Goal: Transaction & Acquisition: Purchase product/service

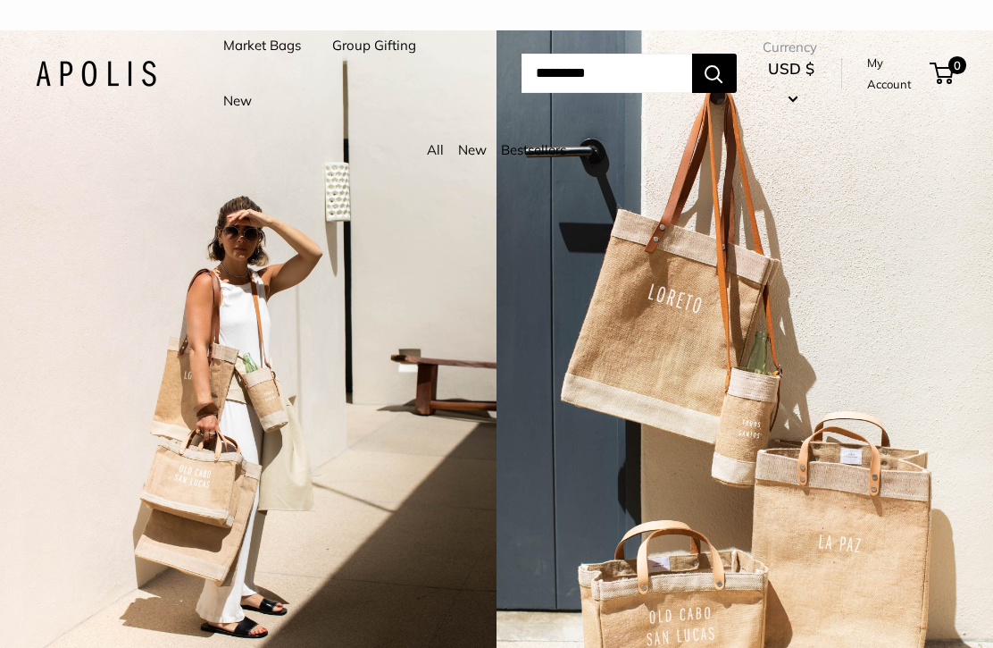
click at [272, 44] on link "Market Bags" at bounding box center [262, 45] width 78 height 25
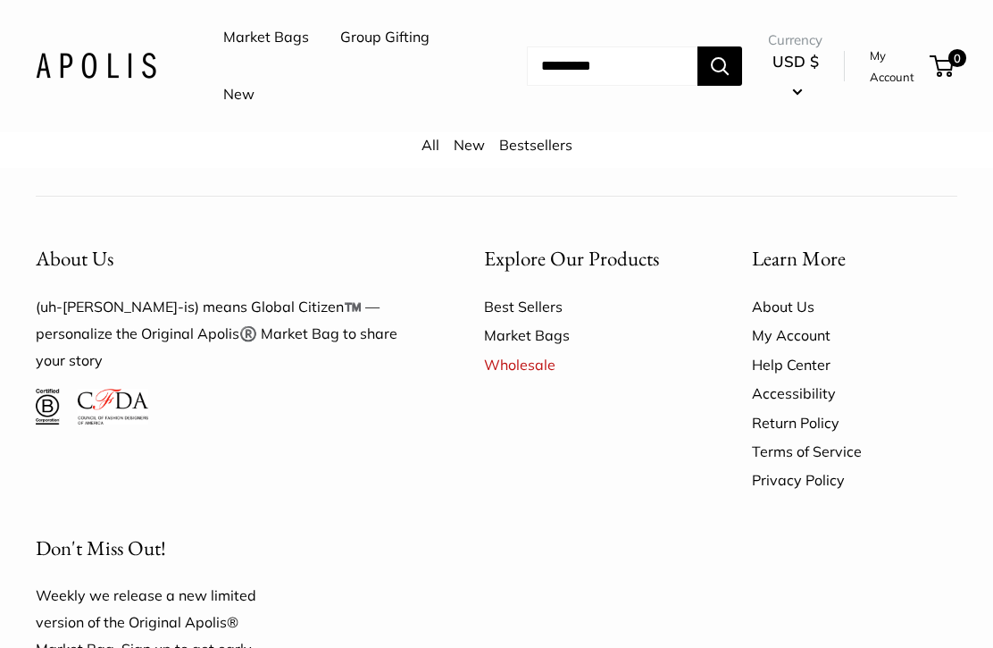
scroll to position [4171, 0]
click at [429, 148] on link "All" at bounding box center [431, 145] width 18 height 18
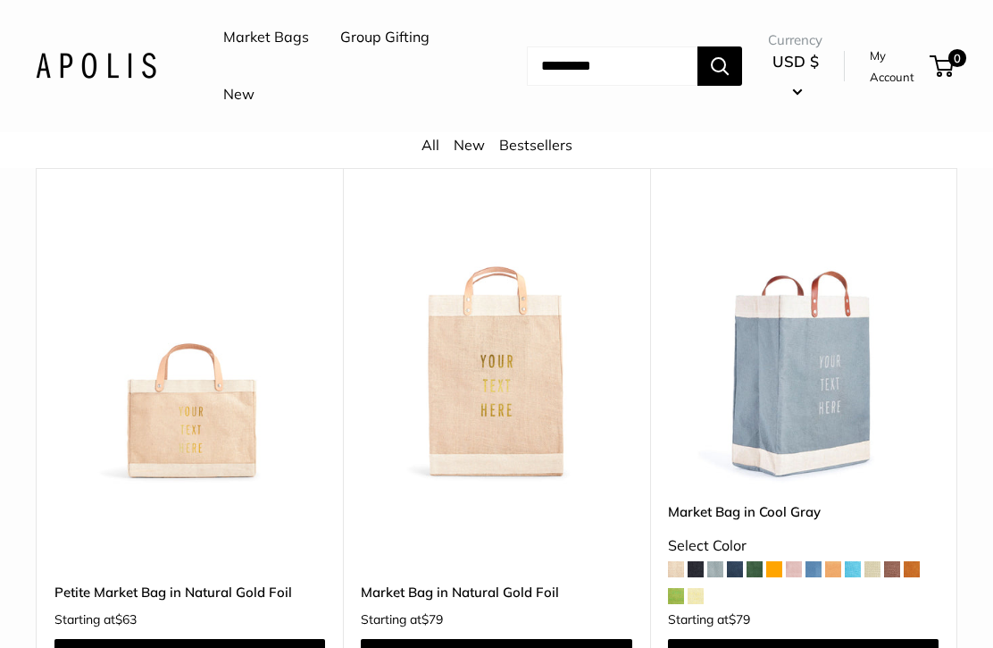
scroll to position [5800, 0]
click at [727, 561] on span at bounding box center [735, 569] width 16 height 16
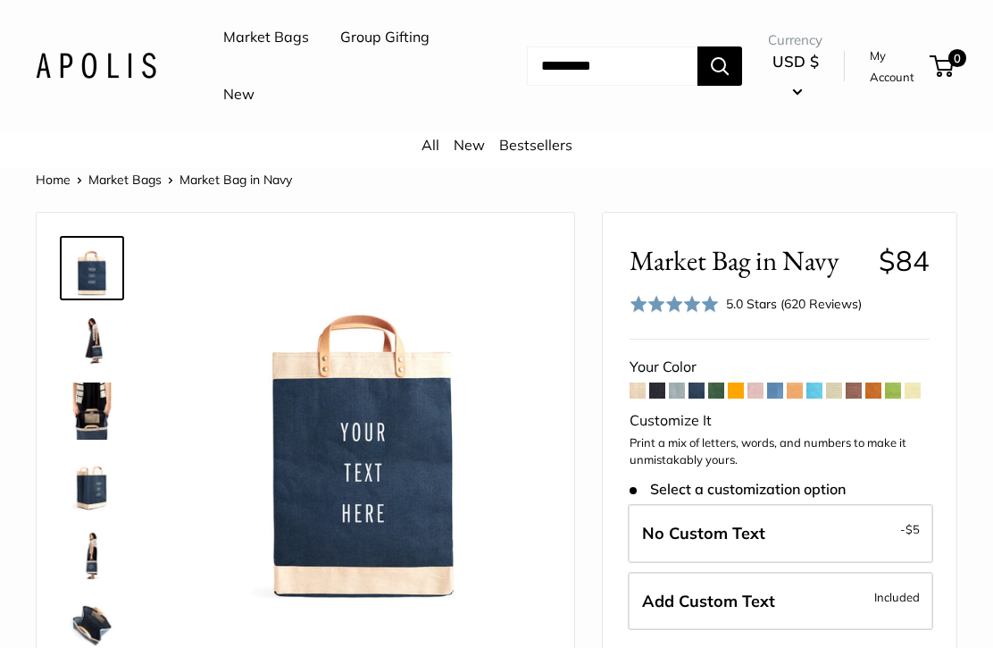
click at [104, 329] on img at bounding box center [91, 339] width 57 height 57
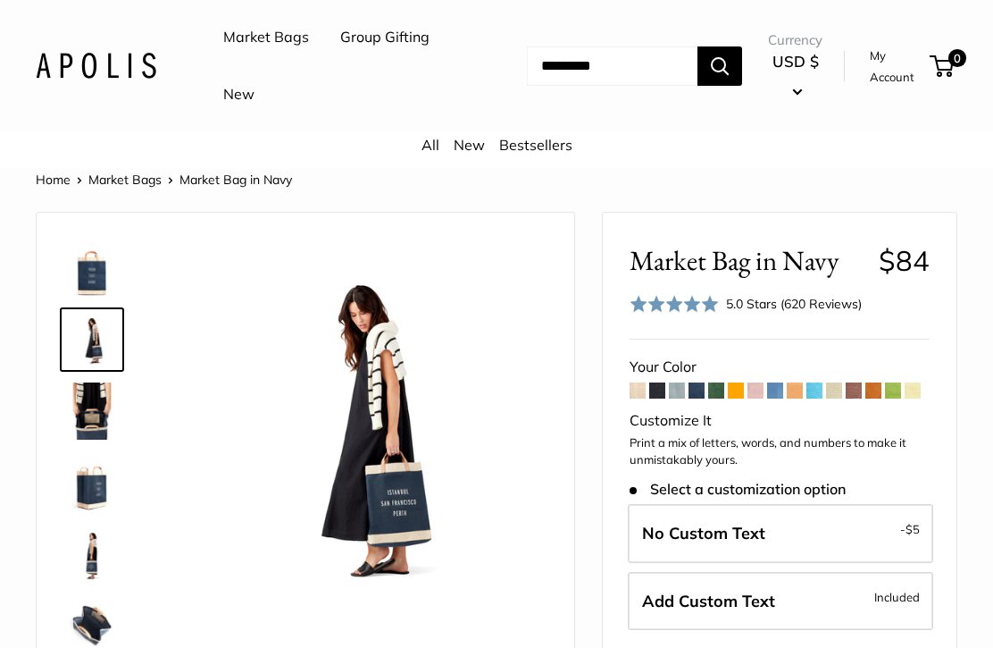
click at [541, 149] on link "Bestsellers" at bounding box center [535, 145] width 73 height 18
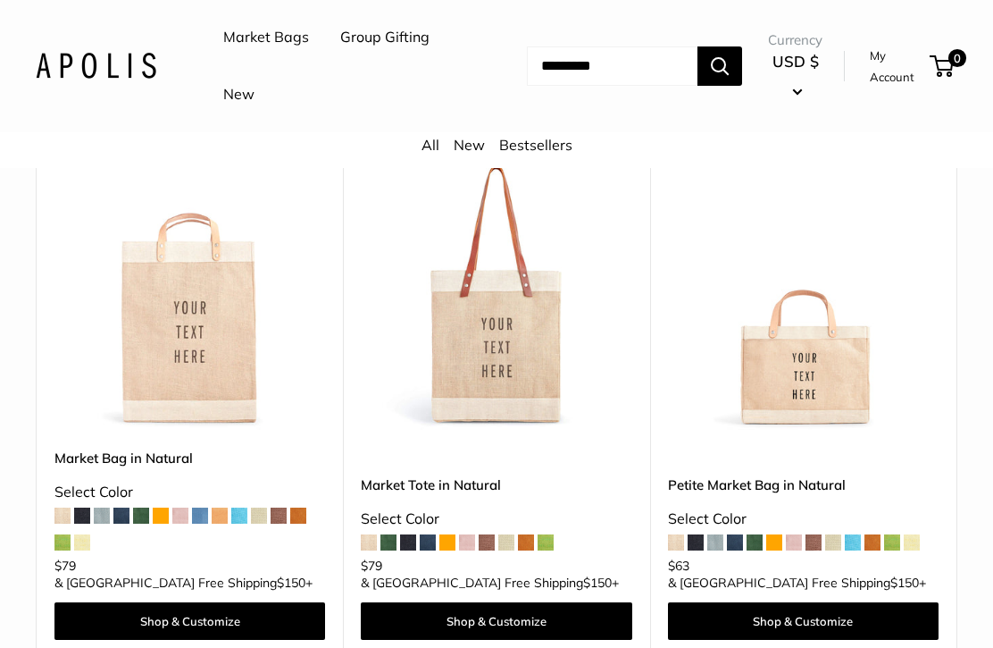
scroll to position [232, 0]
click at [525, 418] on img at bounding box center [496, 295] width 271 height 271
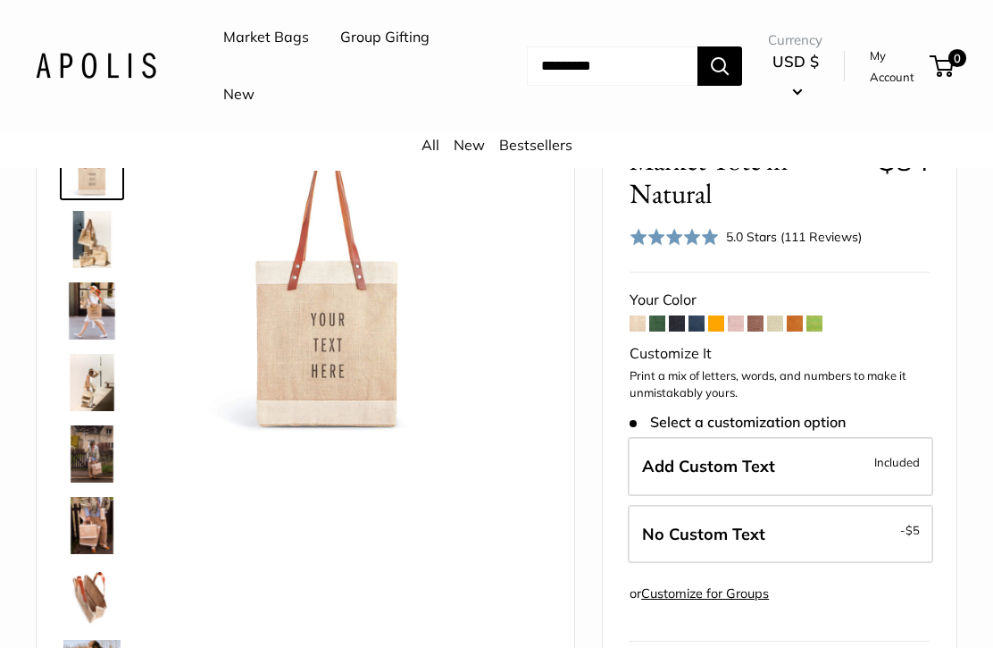
scroll to position [117, 0]
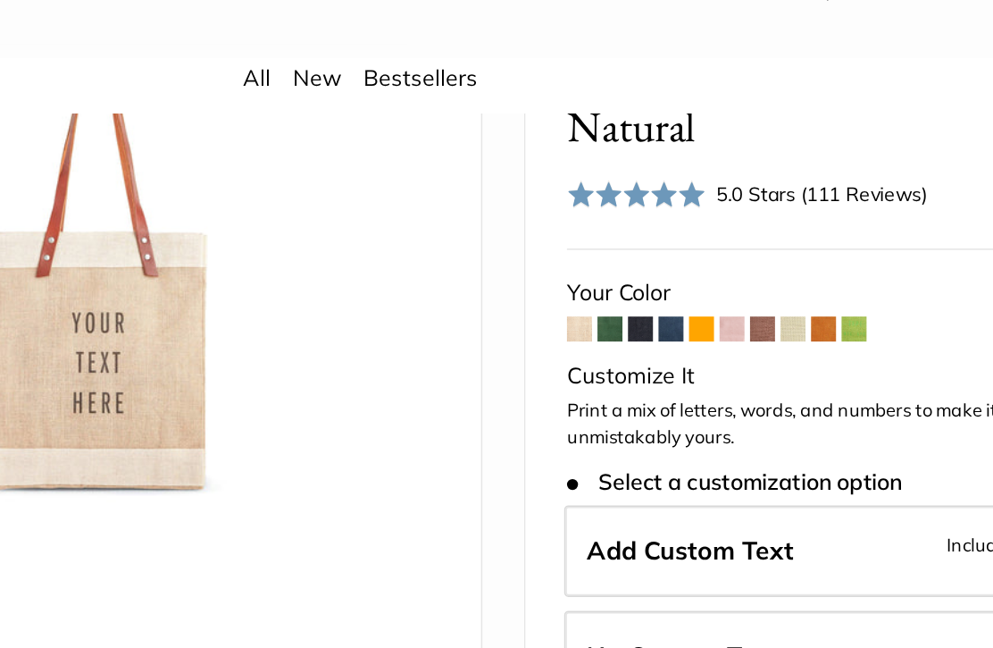
click at [689, 298] on span at bounding box center [697, 306] width 16 height 16
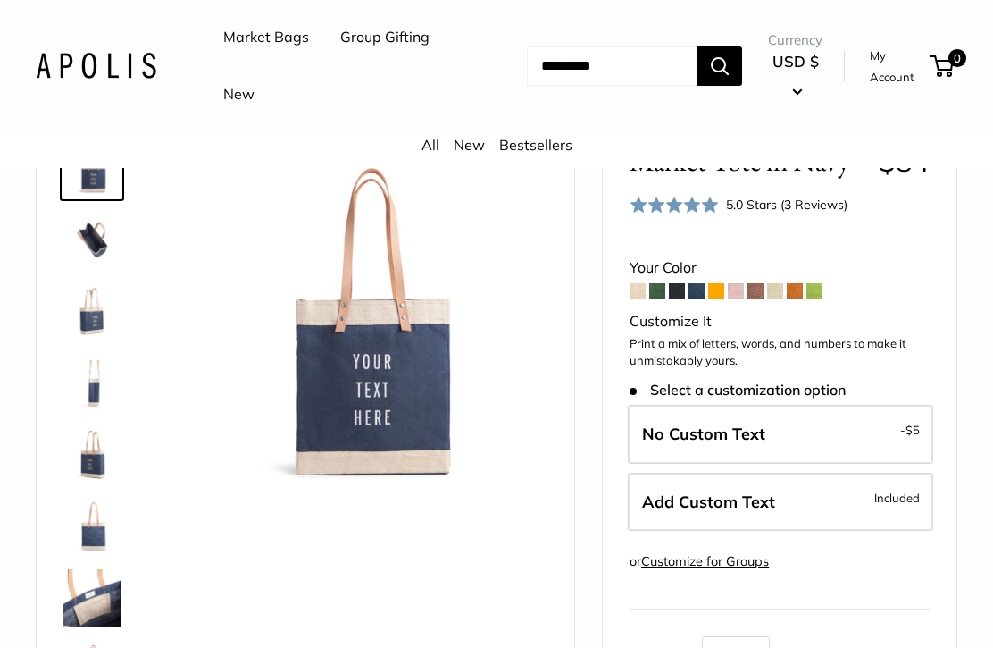
scroll to position [98, 0]
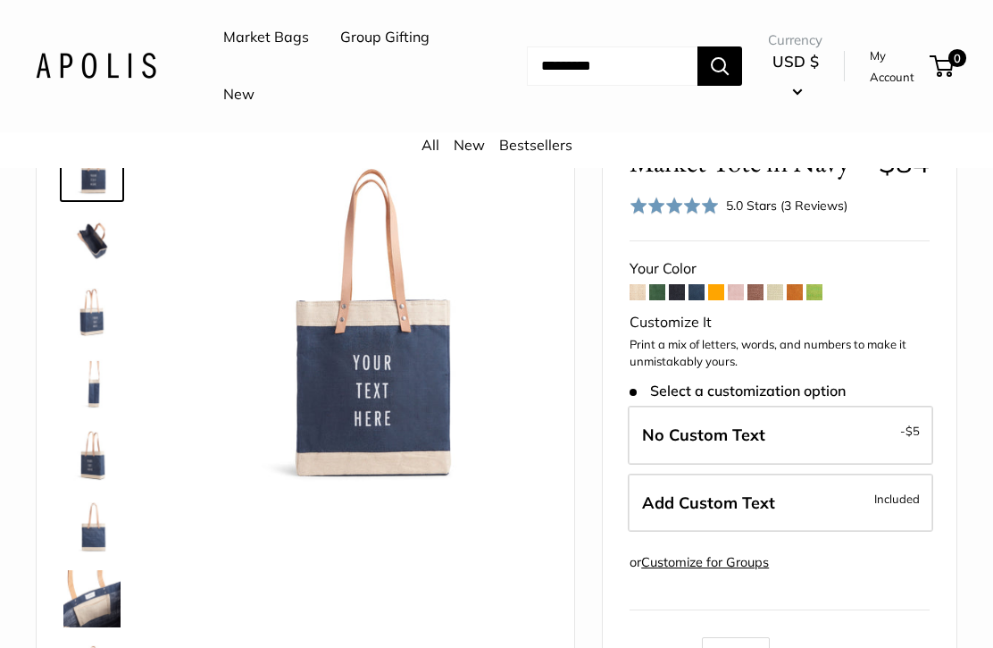
click at [855, 494] on label "Add Custom Text Included" at bounding box center [780, 502] width 305 height 59
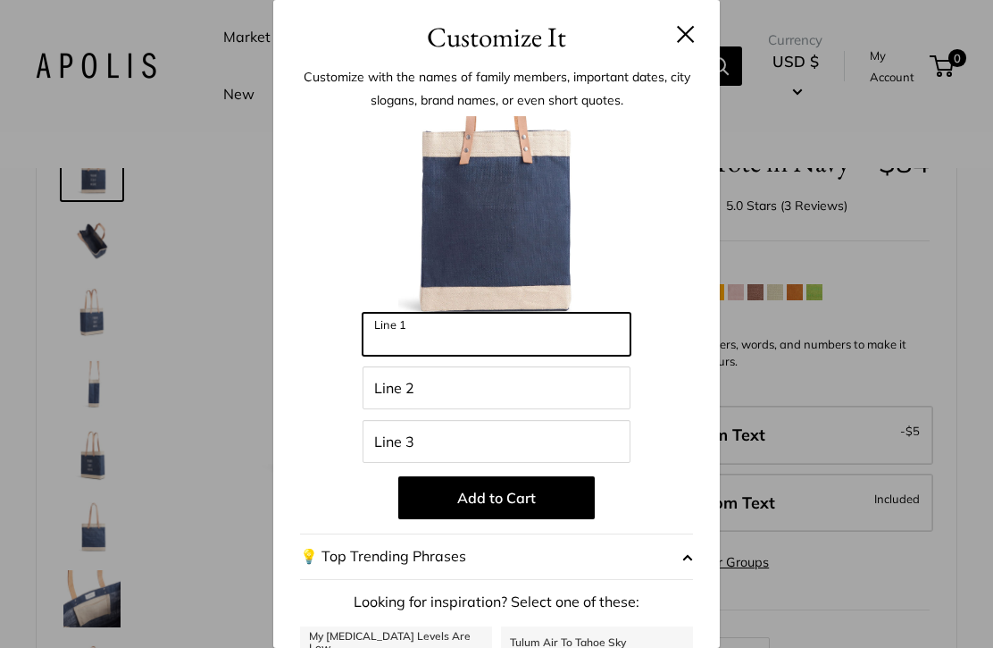
click at [522, 330] on input "Line 1" at bounding box center [497, 334] width 268 height 43
type input "****"
click at [540, 501] on button "Add to Cart" at bounding box center [496, 497] width 197 height 43
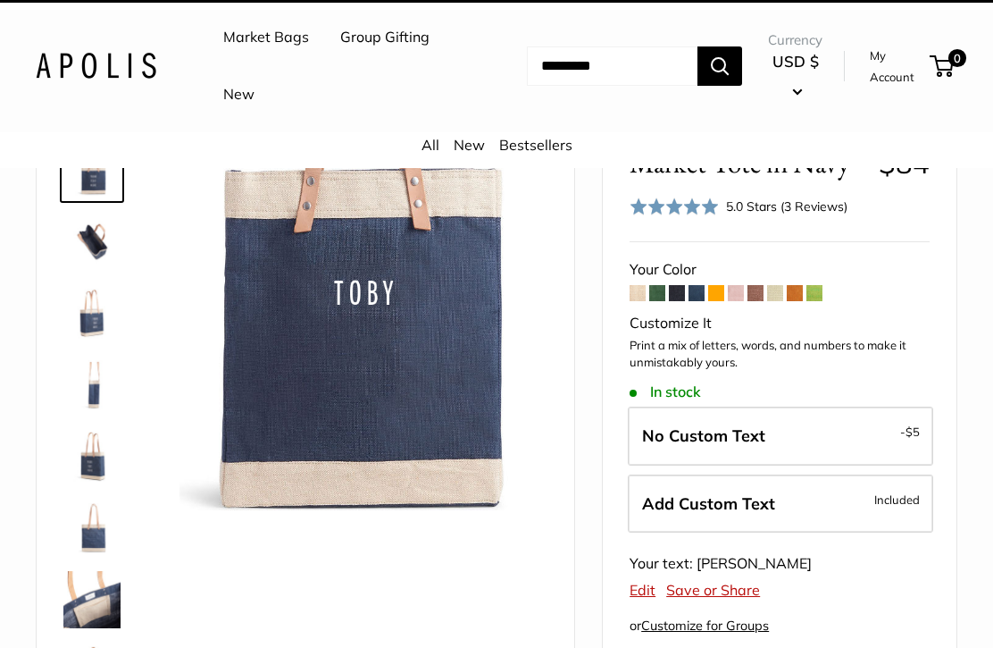
scroll to position [98, 0]
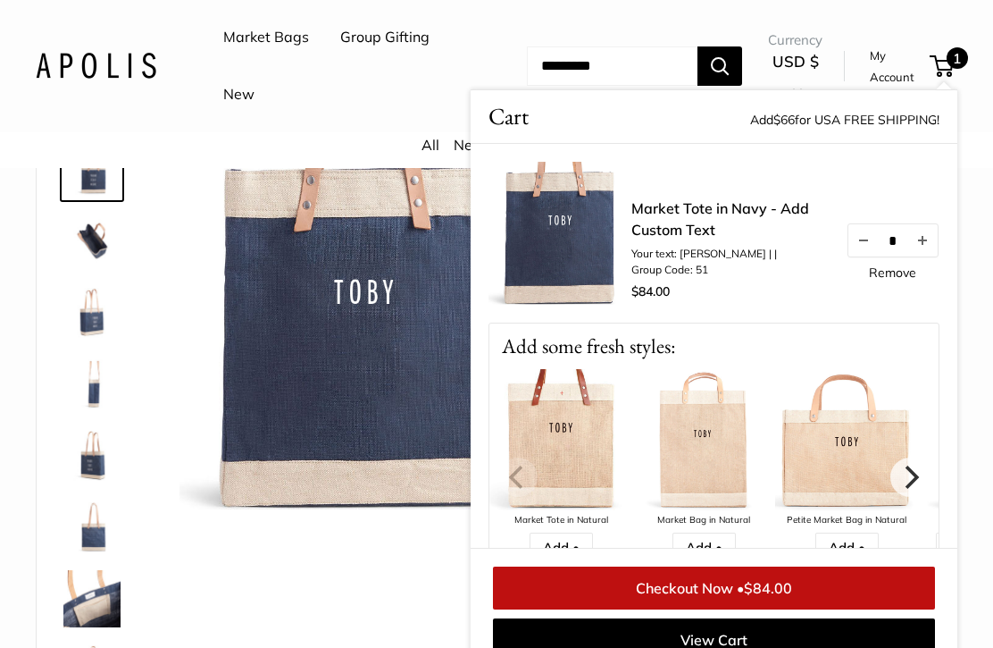
click at [802, 647] on link "View Cart" at bounding box center [714, 639] width 442 height 43
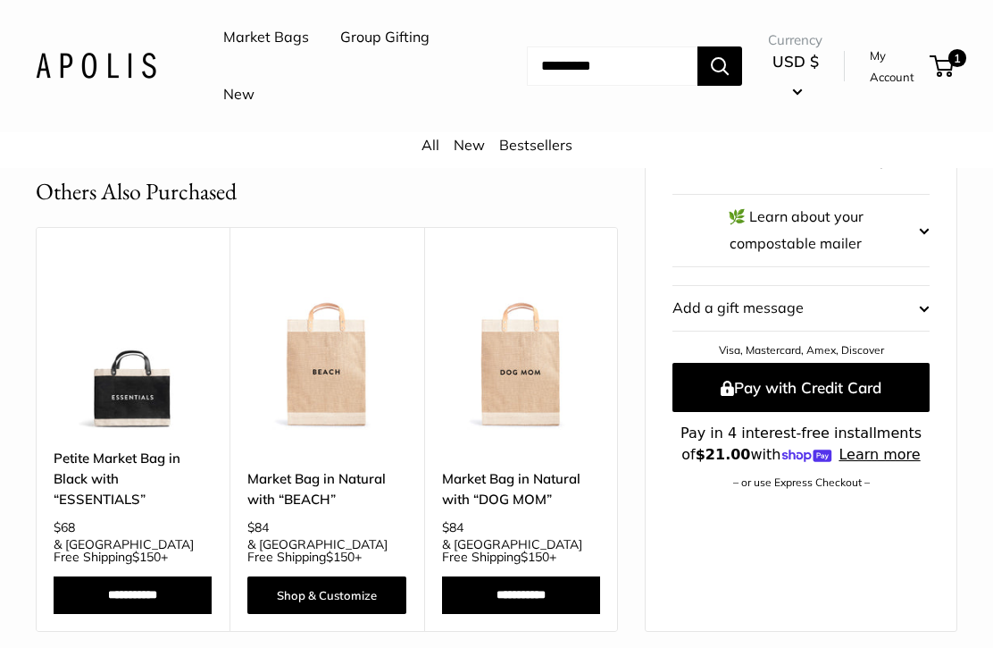
scroll to position [1211, 0]
